Goal: Use online tool/utility: Utilize a website feature to perform a specific function

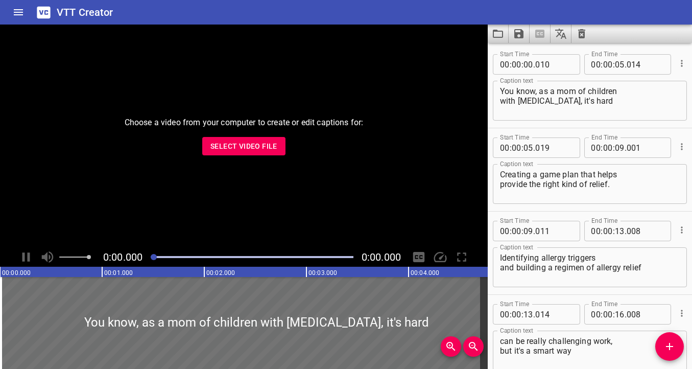
scroll to position [1052, 0]
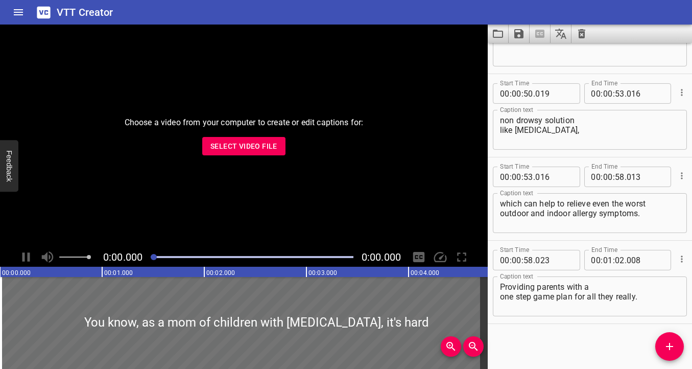
click at [575, 36] on icon "Clear captions" at bounding box center [581, 34] width 12 height 12
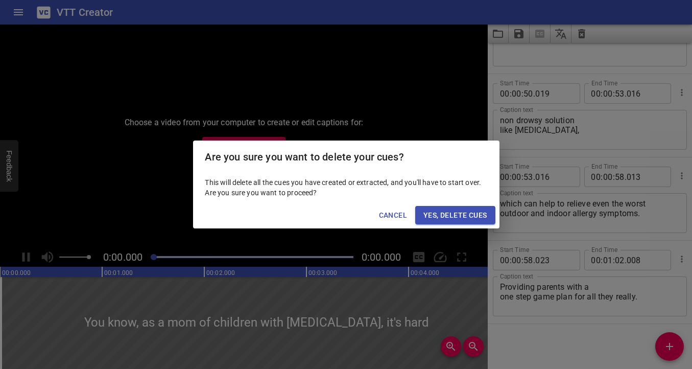
click at [429, 216] on span "Yes, Delete Cues" at bounding box center [454, 215] width 63 height 13
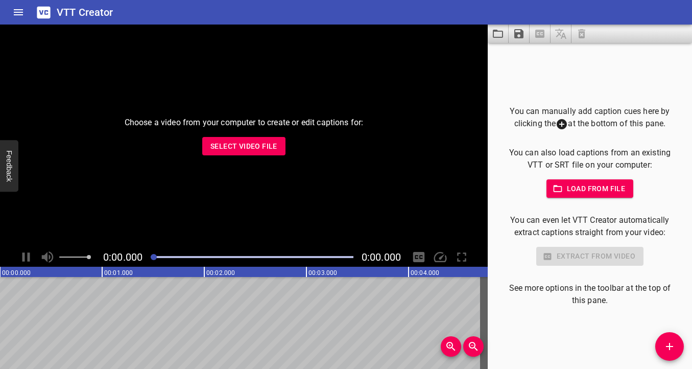
click at [244, 149] on span "Select Video File" at bounding box center [243, 146] width 67 height 13
type input "C:\fakepath\Afrin_Saline Moisturizing Video_May 2025_Final (1).mp4"
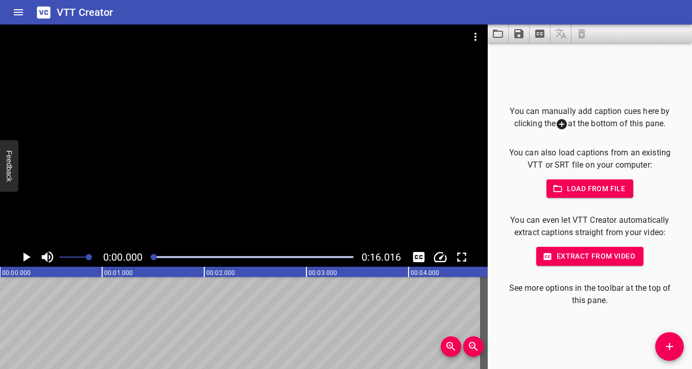
click at [589, 183] on span "Load from file" at bounding box center [589, 188] width 71 height 13
type input "C:\fakepath\2025_USA_[MEDICAL_DATA]_D_DogWalk_WorstAllergiesAttack_ENG_15s_UnSl…"
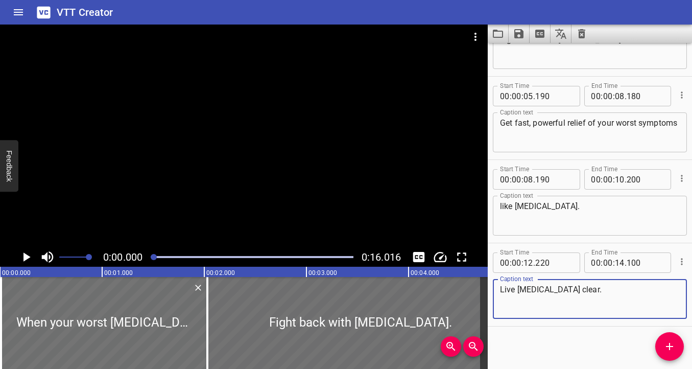
scroll to position [138, 0]
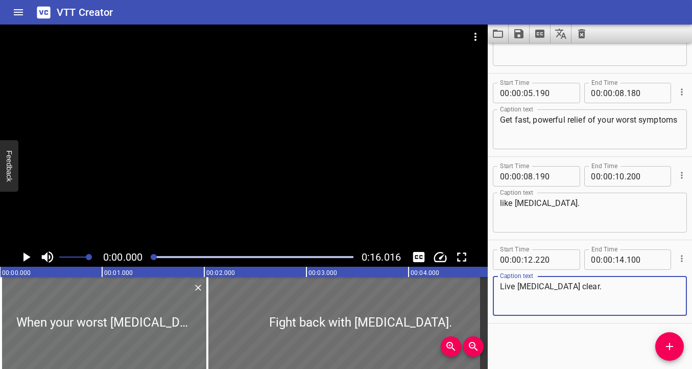
click at [25, 254] on icon "Play/Pause" at bounding box center [26, 256] width 7 height 9
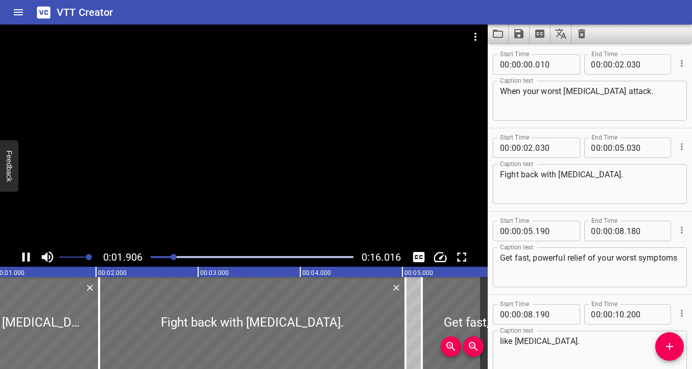
click at [26, 254] on icon "Play/Pause" at bounding box center [25, 256] width 15 height 15
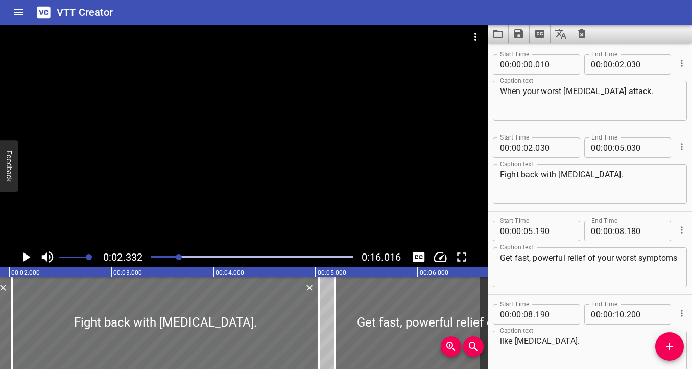
scroll to position [83, 0]
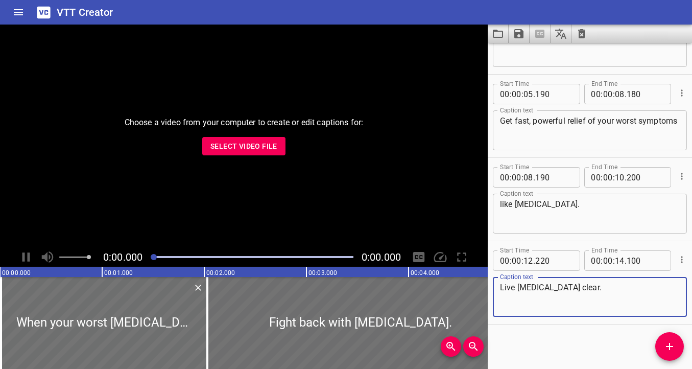
scroll to position [138, 0]
click at [277, 145] on button "Select Video File" at bounding box center [243, 146] width 83 height 19
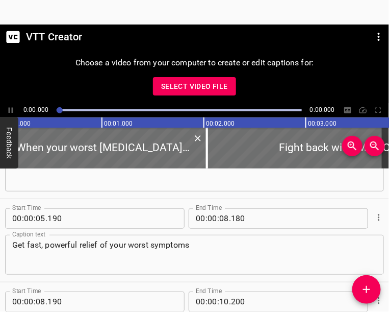
click at [192, 89] on span "Select Video File" at bounding box center [194, 86] width 67 height 13
click at [215, 82] on span "Select Video File" at bounding box center [194, 86] width 67 height 13
type input "C:\fakepath\2025_USA_[MEDICAL_DATA]_D_DogWalk_WorstAllergiesAttack_ENG_15s_UnSl…"
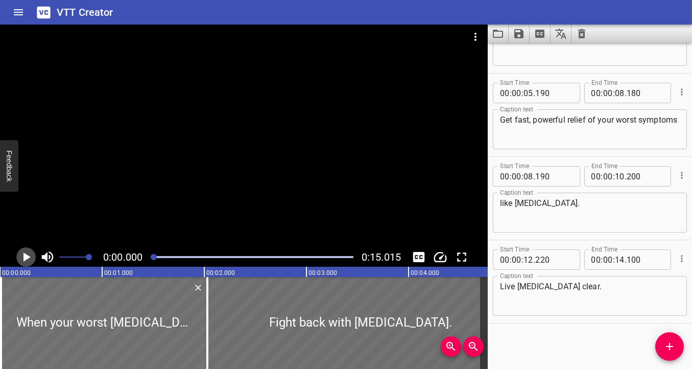
click at [22, 257] on icon "Play/Pause" at bounding box center [25, 256] width 15 height 15
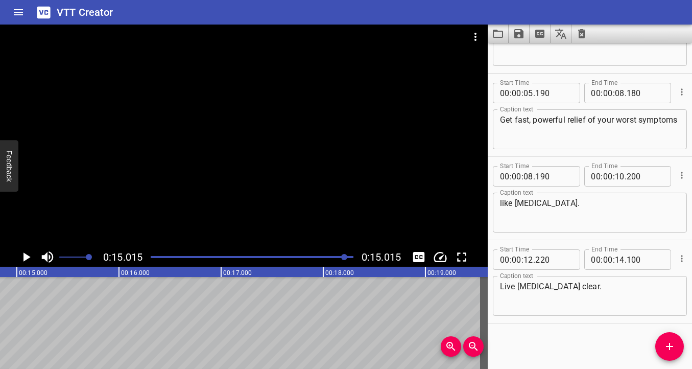
scroll to position [0, 1533]
